Goal: Information Seeking & Learning: Learn about a topic

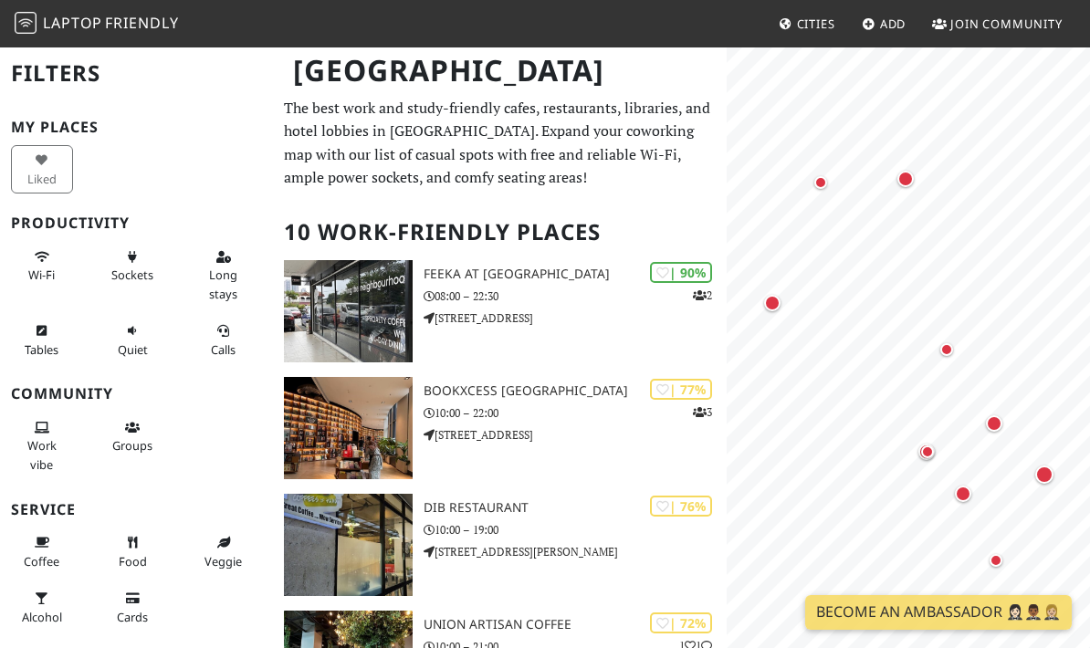
click at [890, 23] on span "Add" at bounding box center [893, 24] width 26 height 16
click at [1030, 24] on span "Join Community" at bounding box center [1006, 24] width 112 height 16
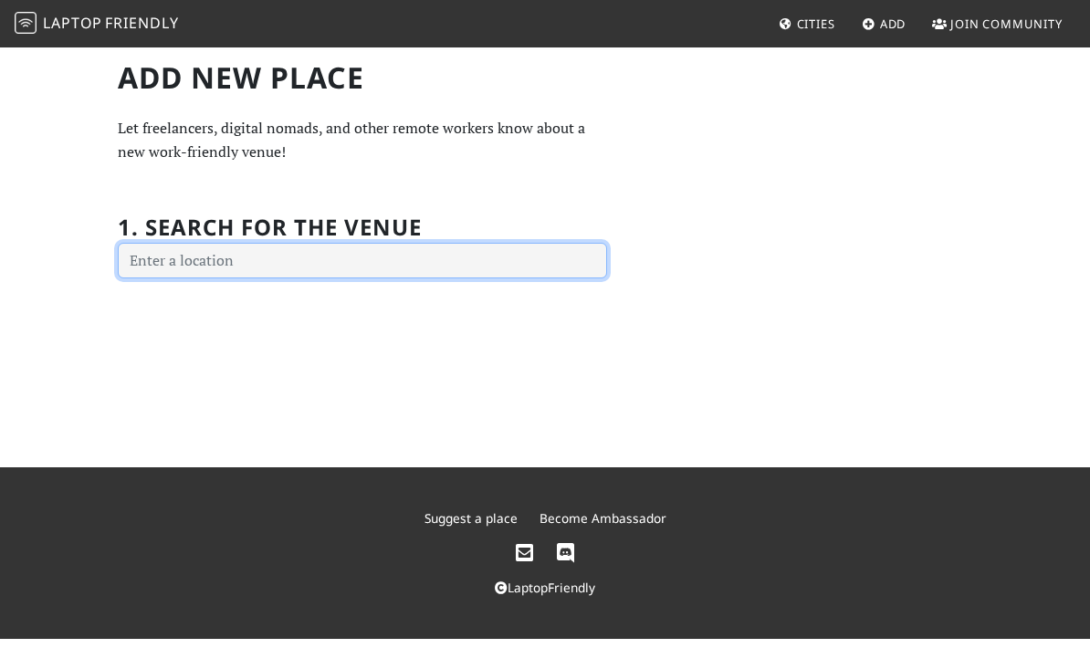
click at [528, 257] on input "text" at bounding box center [362, 261] width 489 height 37
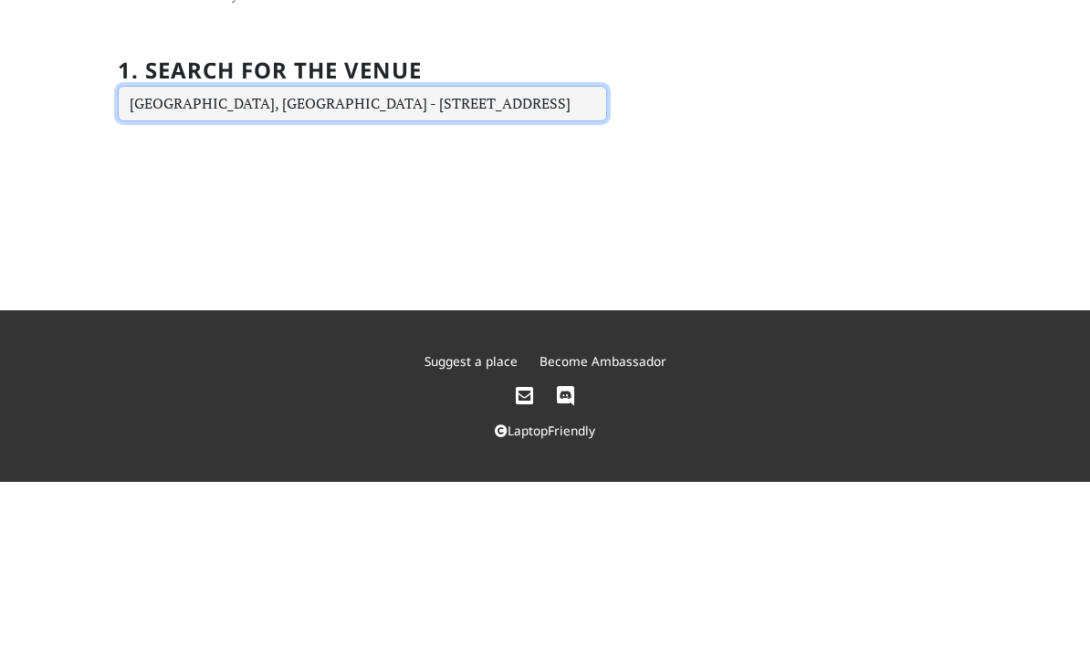
type input "Jalan SS 12/1, Ss 12, 47500 Subang Jaya, Selangor, Malaysia"
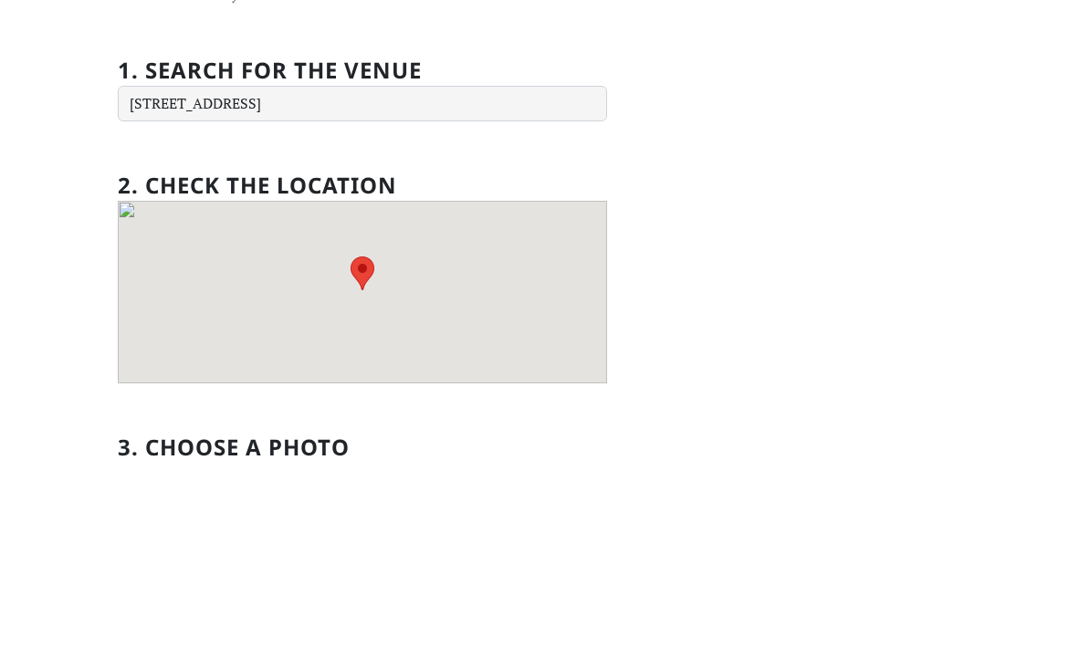
click at [918, 111] on div "Add new Place Let freelancers, digital nomads, and other remote workers know ab…" at bounding box center [545, 383] width 876 height 647
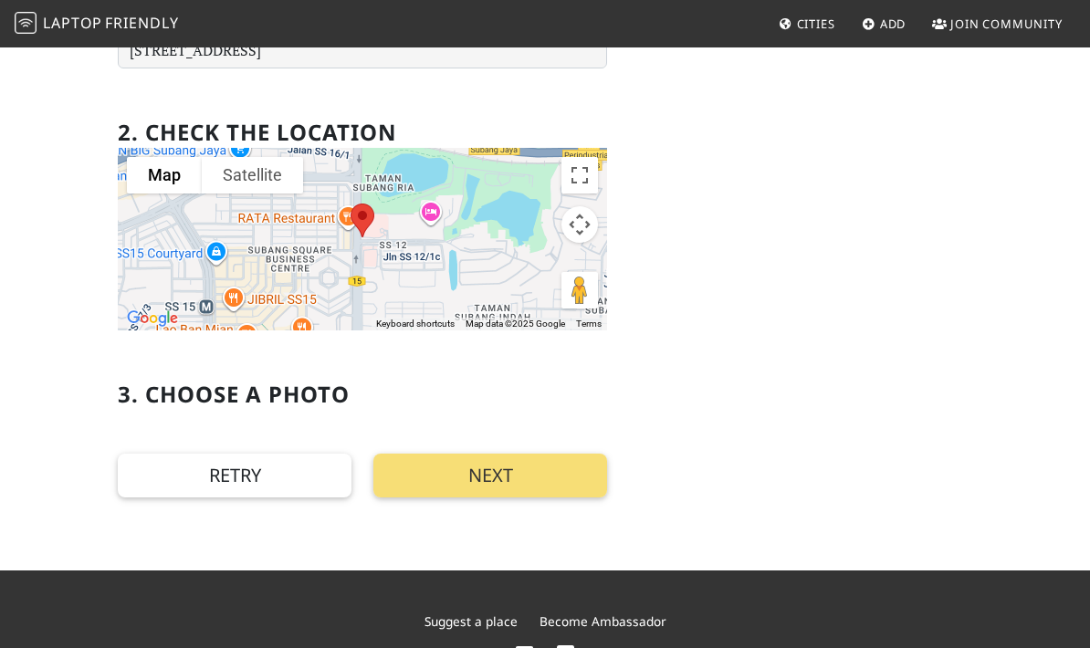
scroll to position [226, 0]
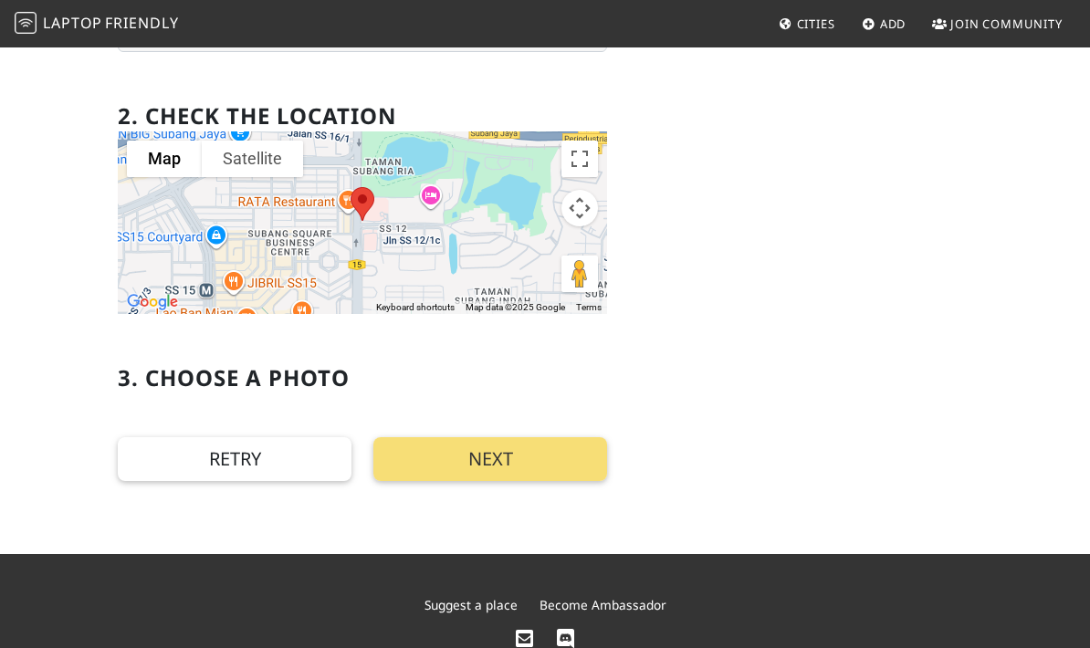
click at [565, 473] on button "Next" at bounding box center [490, 459] width 234 height 44
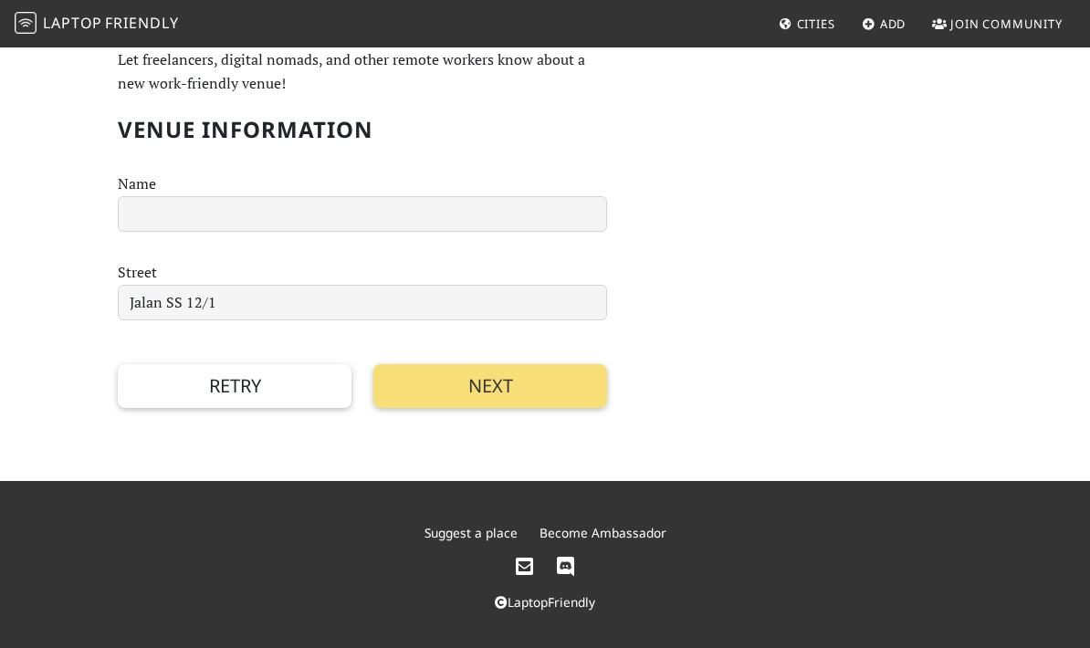
scroll to position [0, 0]
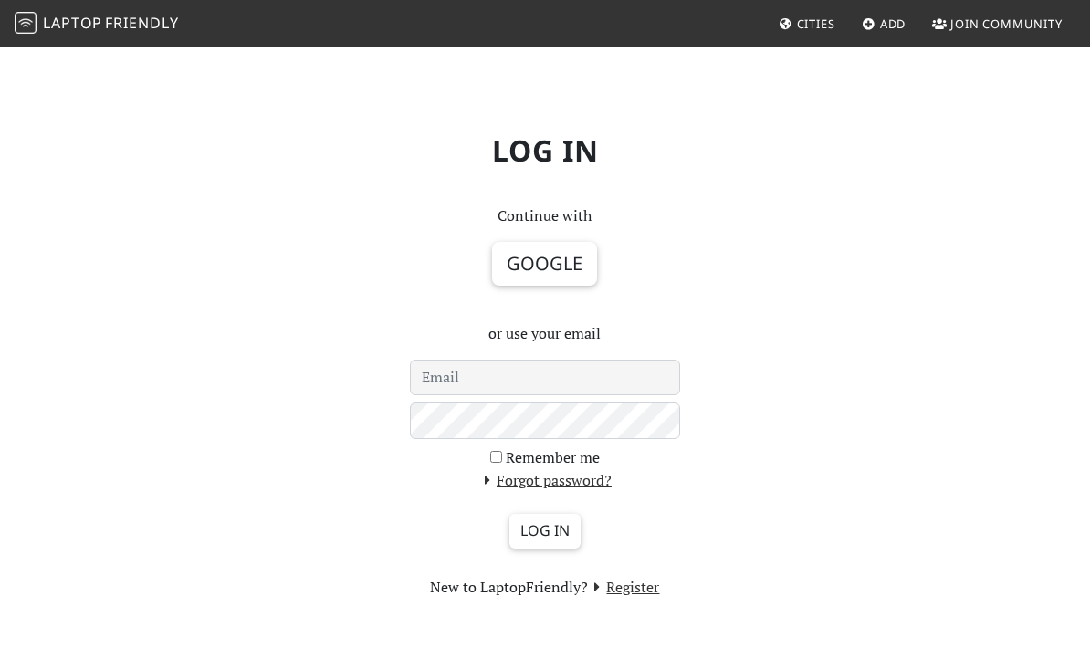
click at [806, 34] on link "Cities" at bounding box center [806, 23] width 71 height 33
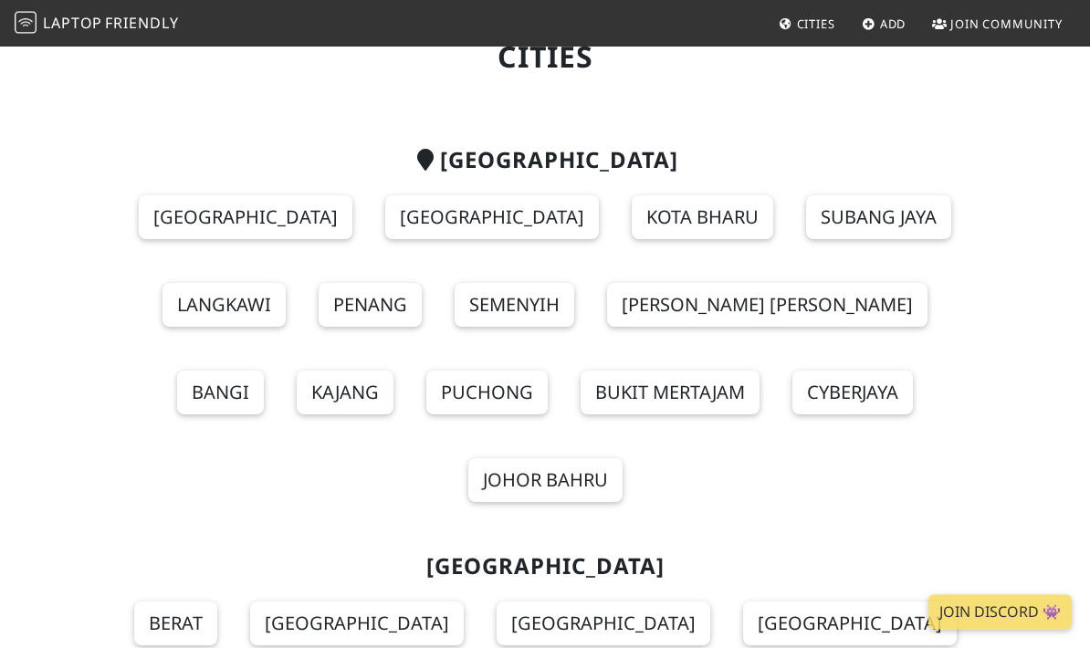
scroll to position [79, 0]
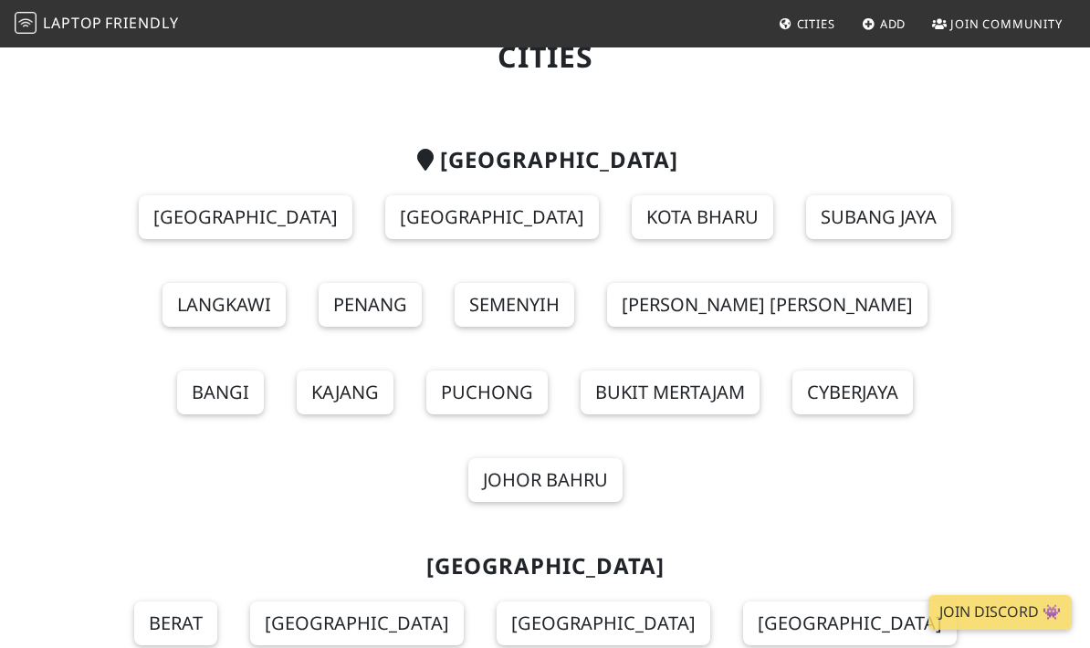
click at [654, 294] on link "Shah Alam" at bounding box center [767, 305] width 320 height 44
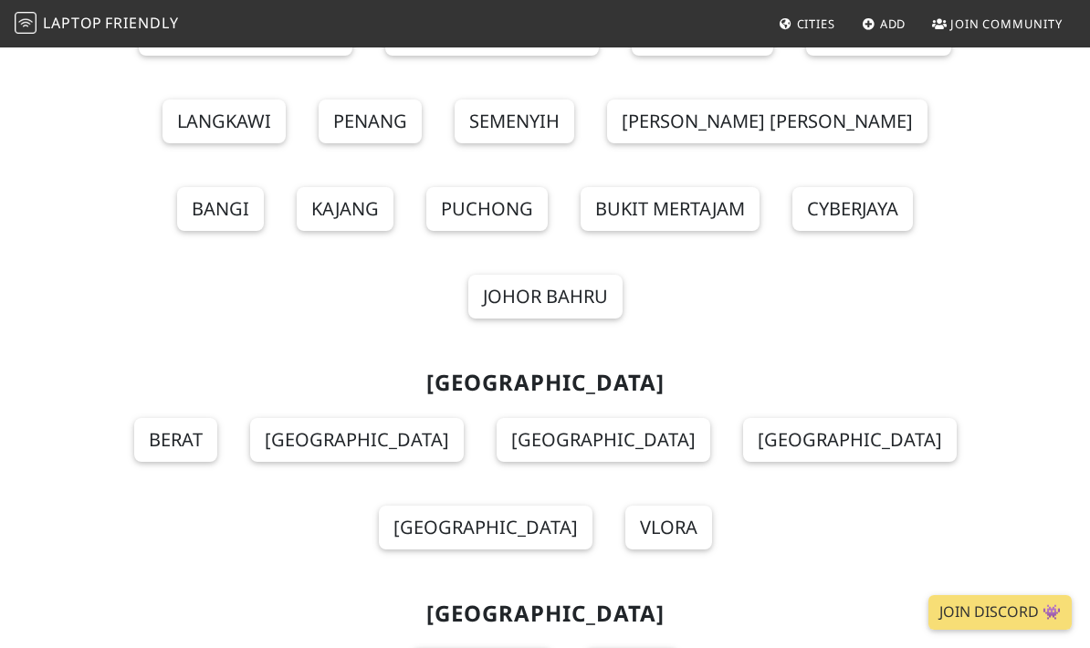
scroll to position [57, 0]
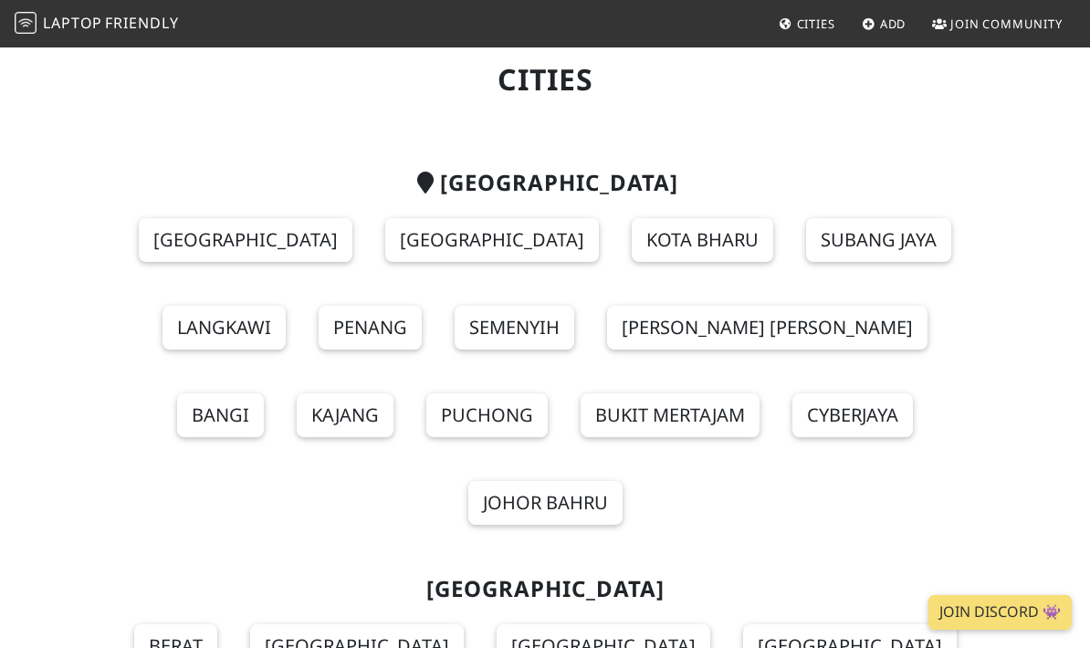
click at [836, 236] on link "Subang Jaya" at bounding box center [878, 240] width 145 height 44
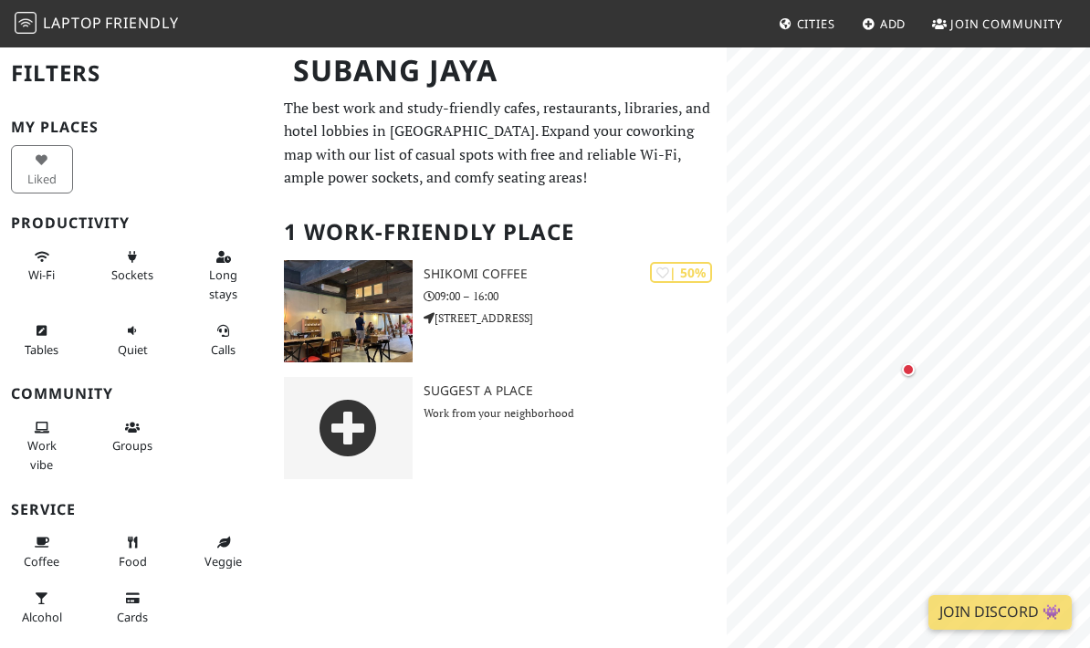
click at [65, 30] on span "Laptop" at bounding box center [72, 23] width 59 height 20
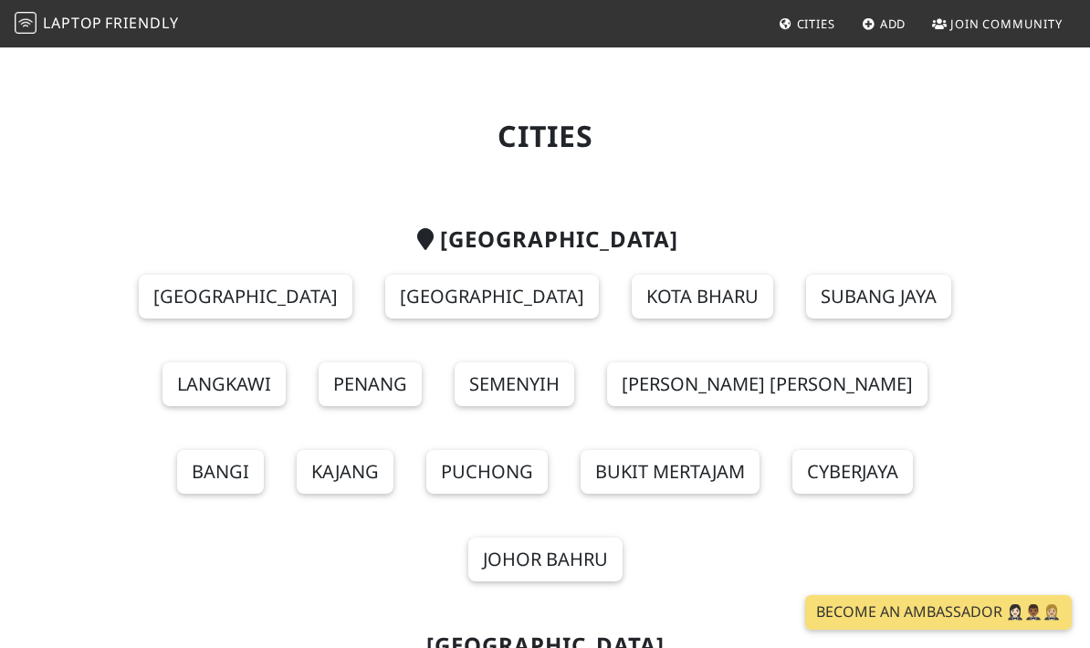
click at [279, 289] on link "Petaling Jaya" at bounding box center [246, 297] width 214 height 44
